Goal: Task Accomplishment & Management: Use online tool/utility

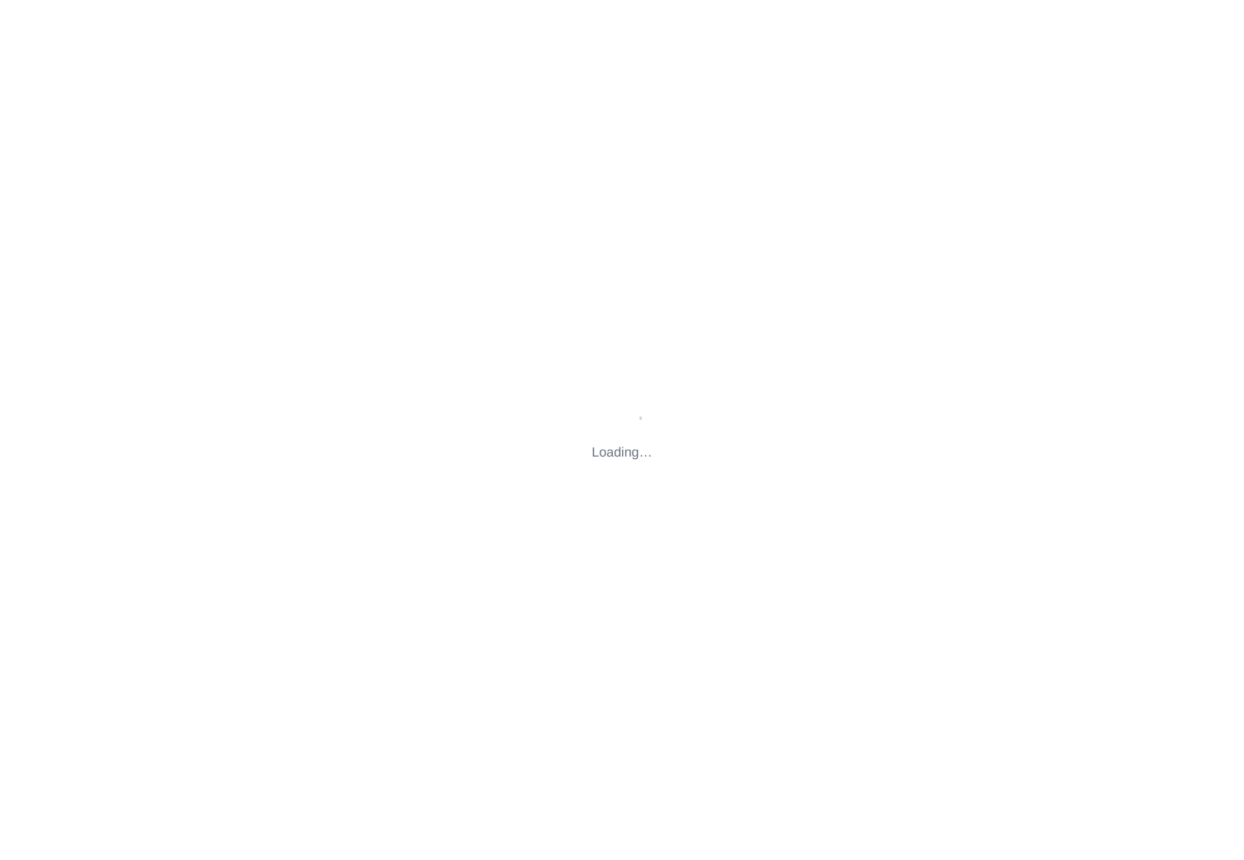
type input "[STREET_ADDRESS][US_STATE]"
type input "[EMAIL_ADDRESS][DOMAIN_NAME]"
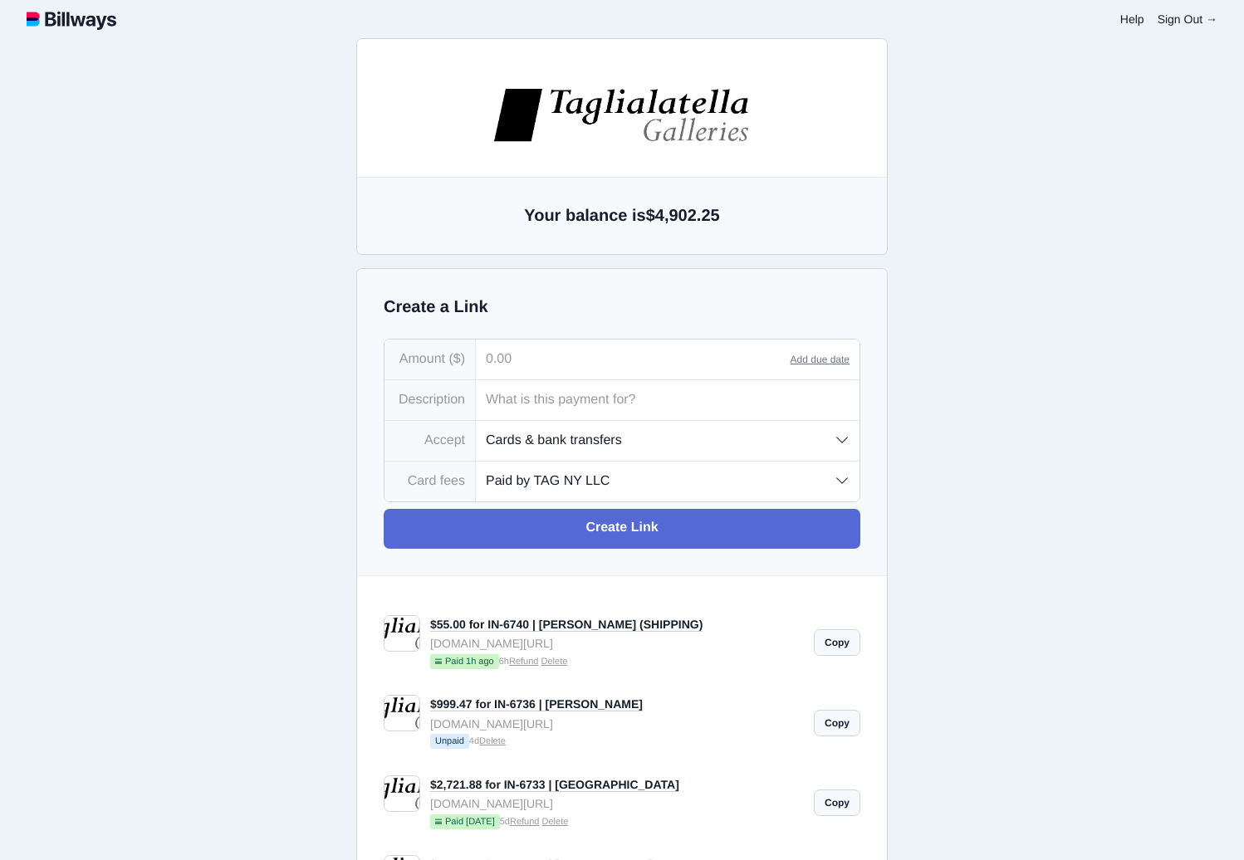
click at [506, 357] on input "tel" at bounding box center [633, 360] width 315 height 40
paste input "361.32"
type input "361.32"
click at [593, 478] on select "Paid by TAG NY LLC Paid by customer (US) Paid by customer (Int'l)" at bounding box center [668, 481] width 384 height 39
select select "customer-intl"
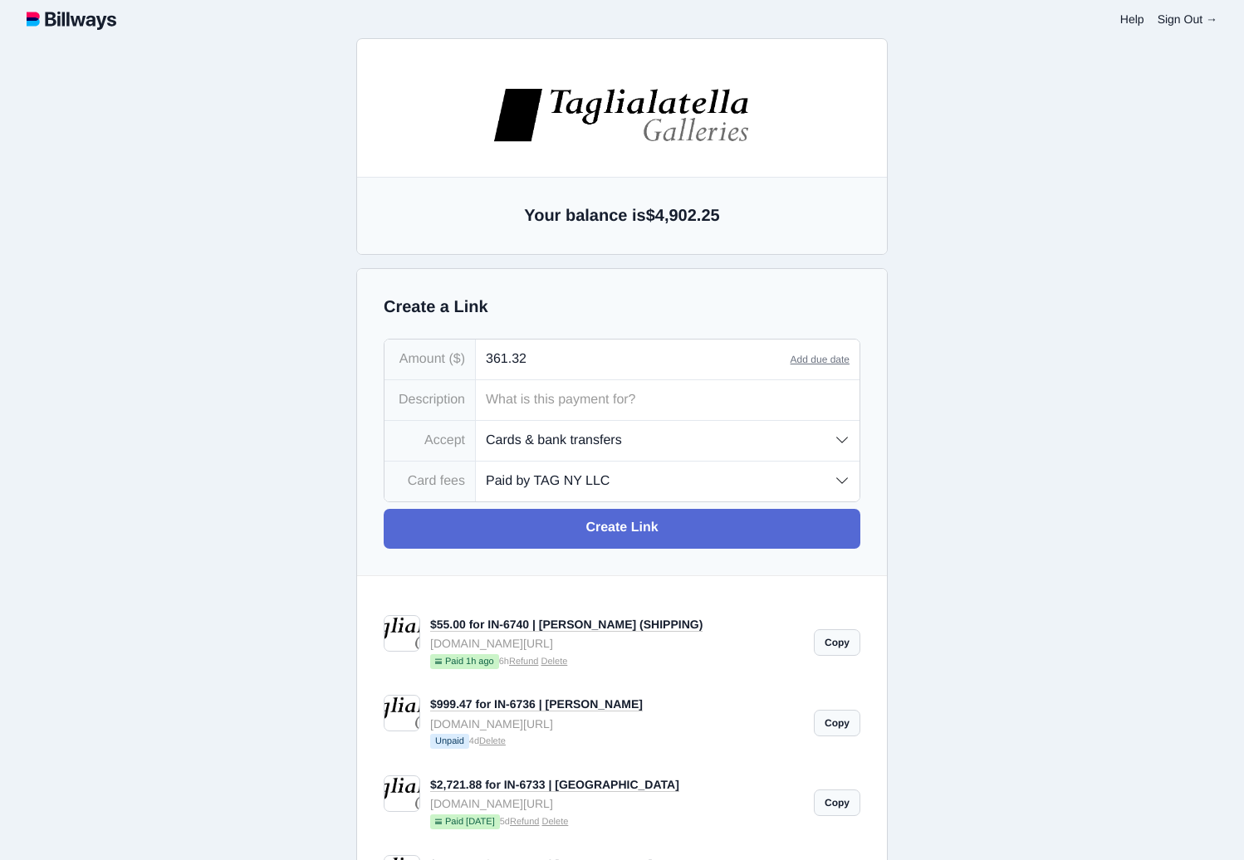
click at [476, 463] on select "Paid by TAG NY LLC Paid by customer (US) Paid by customer (Int'l)" at bounding box center [668, 481] width 384 height 39
click at [594, 409] on input "text" at bounding box center [668, 400] width 384 height 40
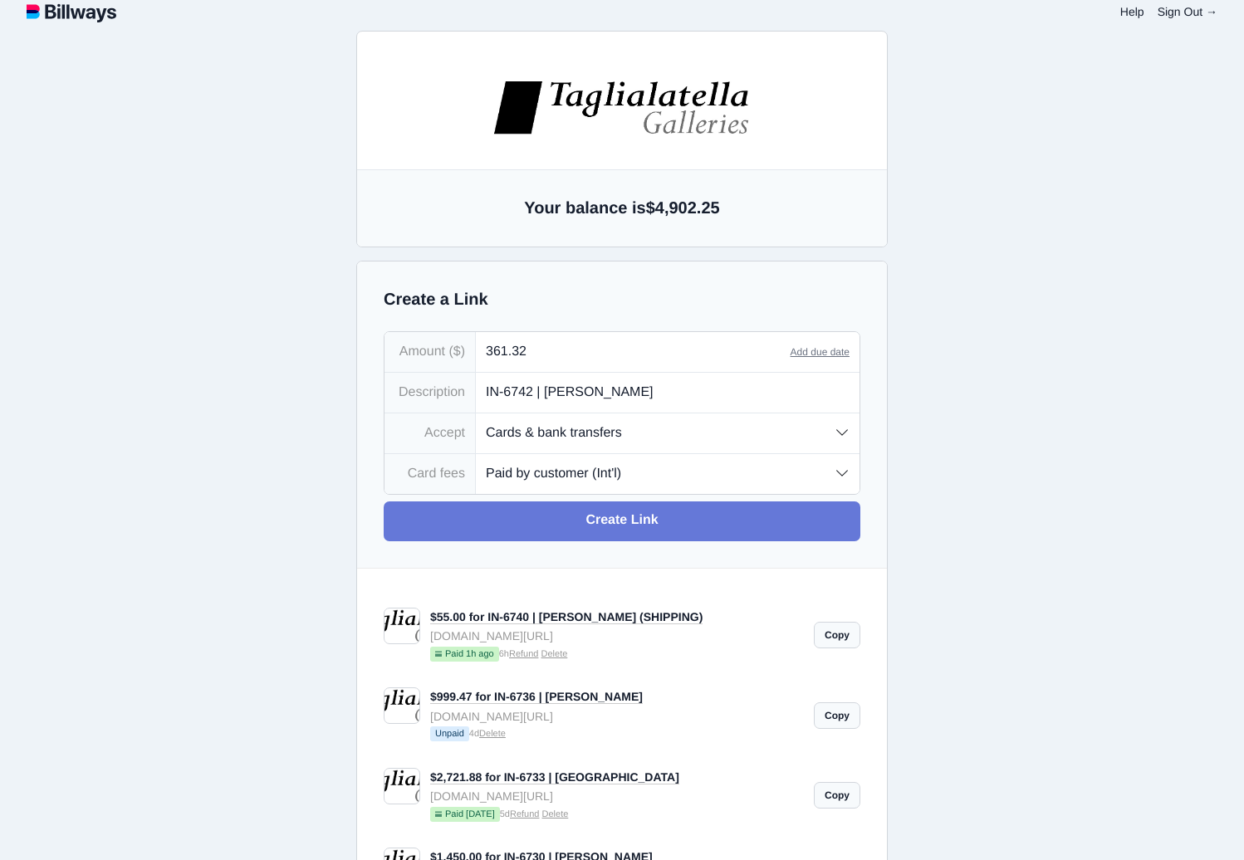
type input "IN-6742 | [PERSON_NAME]"
click at [619, 522] on link "Create Link" at bounding box center [622, 522] width 477 height 40
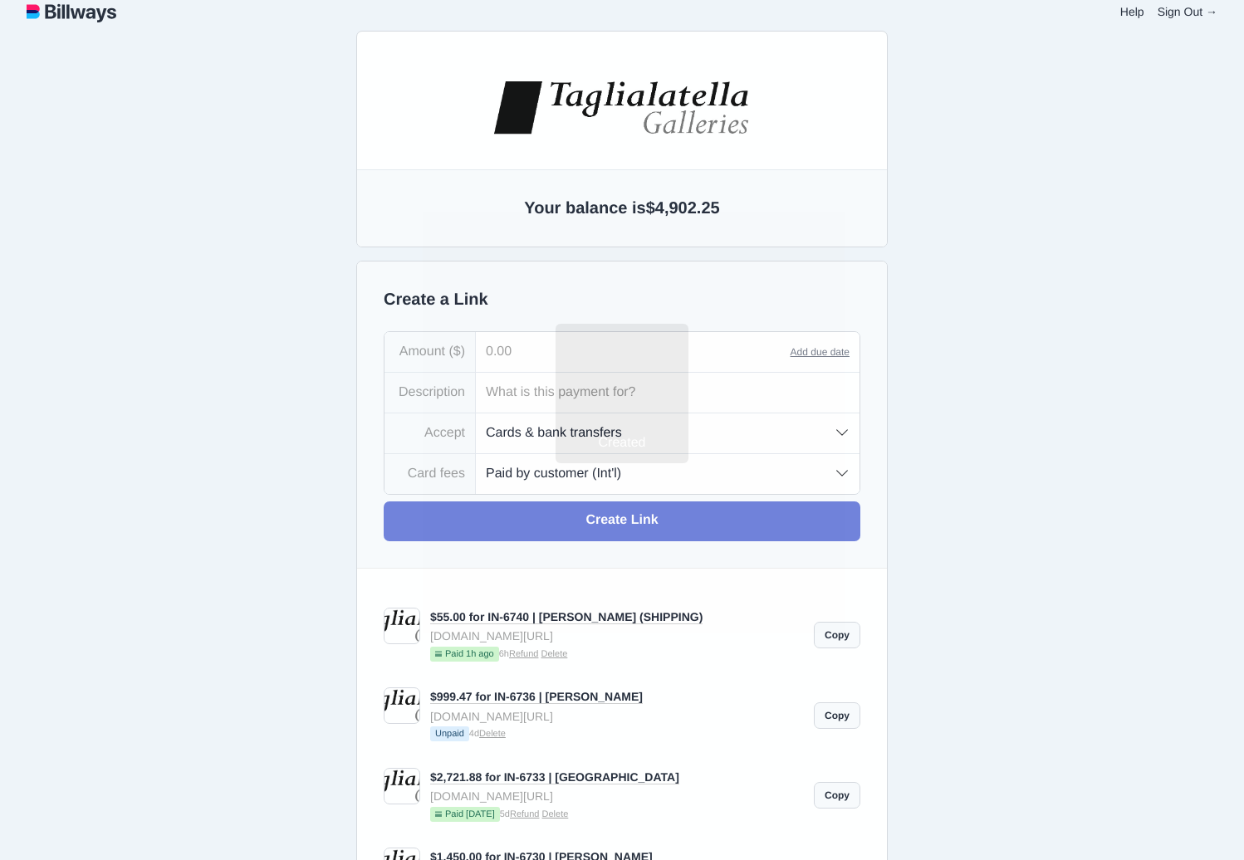
type input "[EMAIL_ADDRESS][DOMAIN_NAME]"
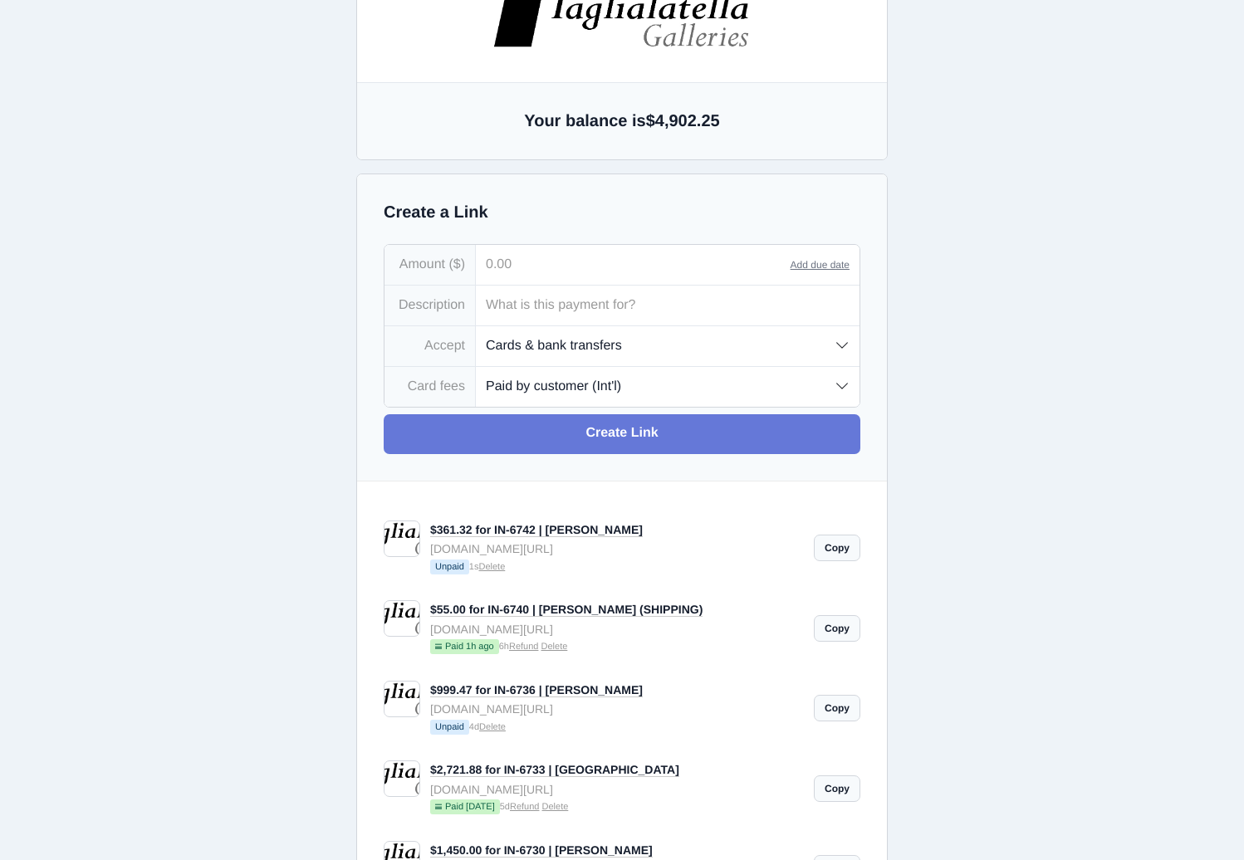
scroll to position [116, 0]
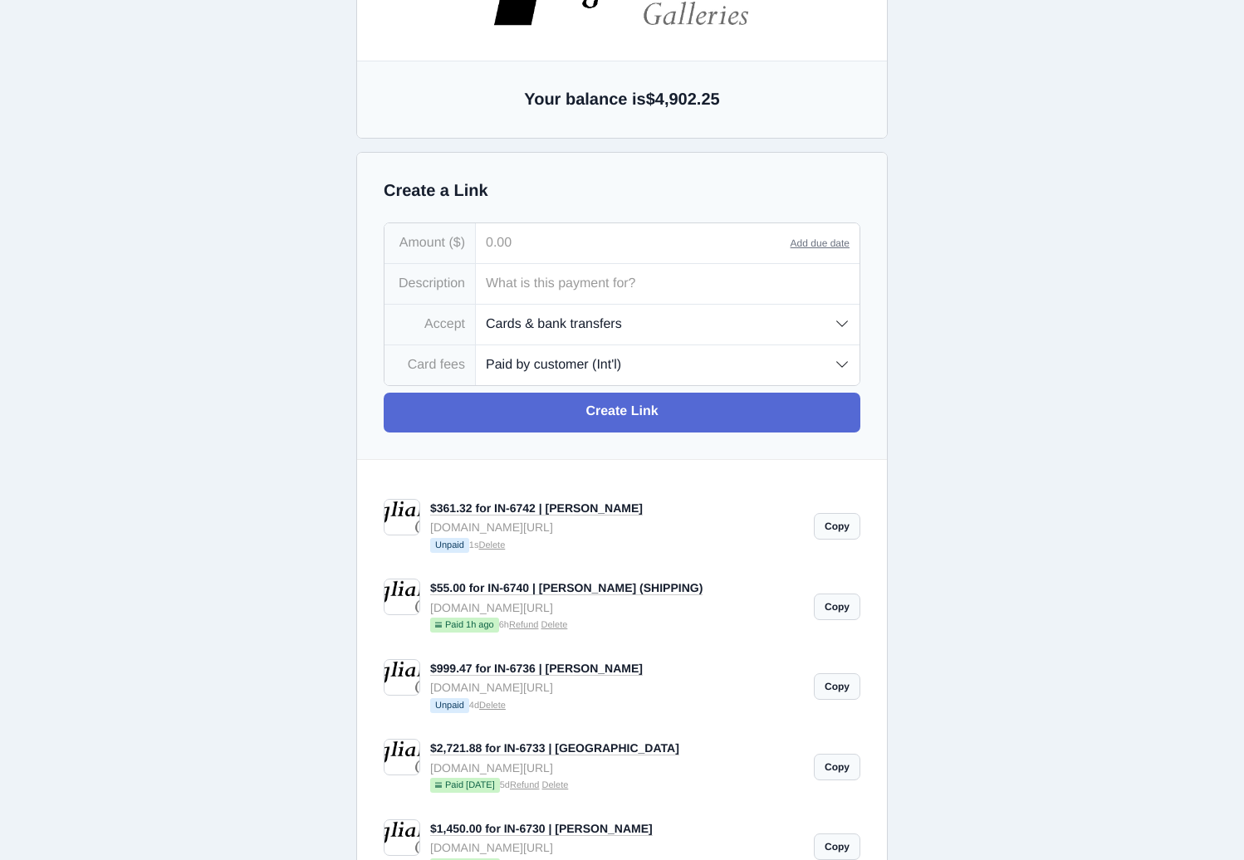
click at [841, 527] on link "Copy" at bounding box center [837, 526] width 47 height 27
click at [835, 529] on link "Copy" at bounding box center [837, 526] width 47 height 27
